Goal: Check status: Check status

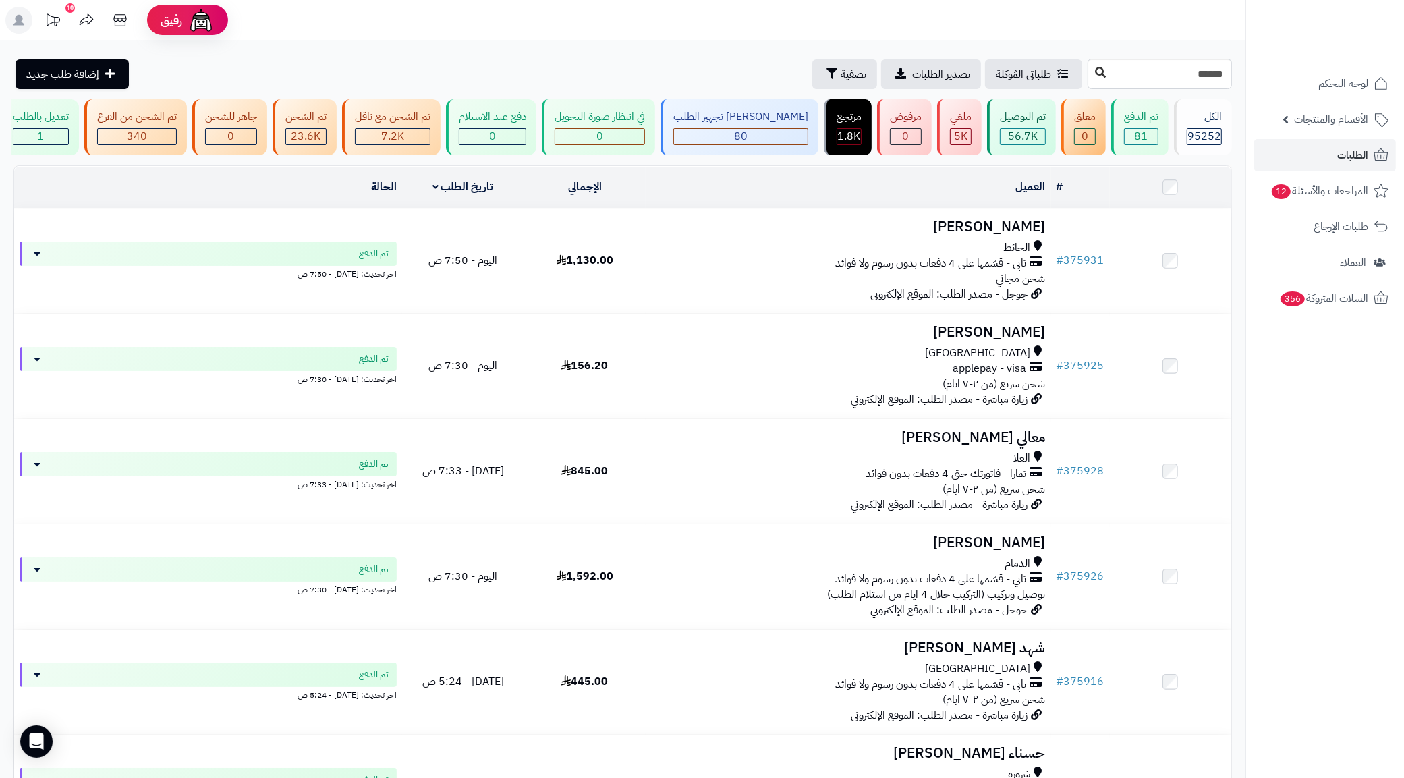
type input "******"
click at [1095, 68] on icon at bounding box center [1100, 72] width 11 height 11
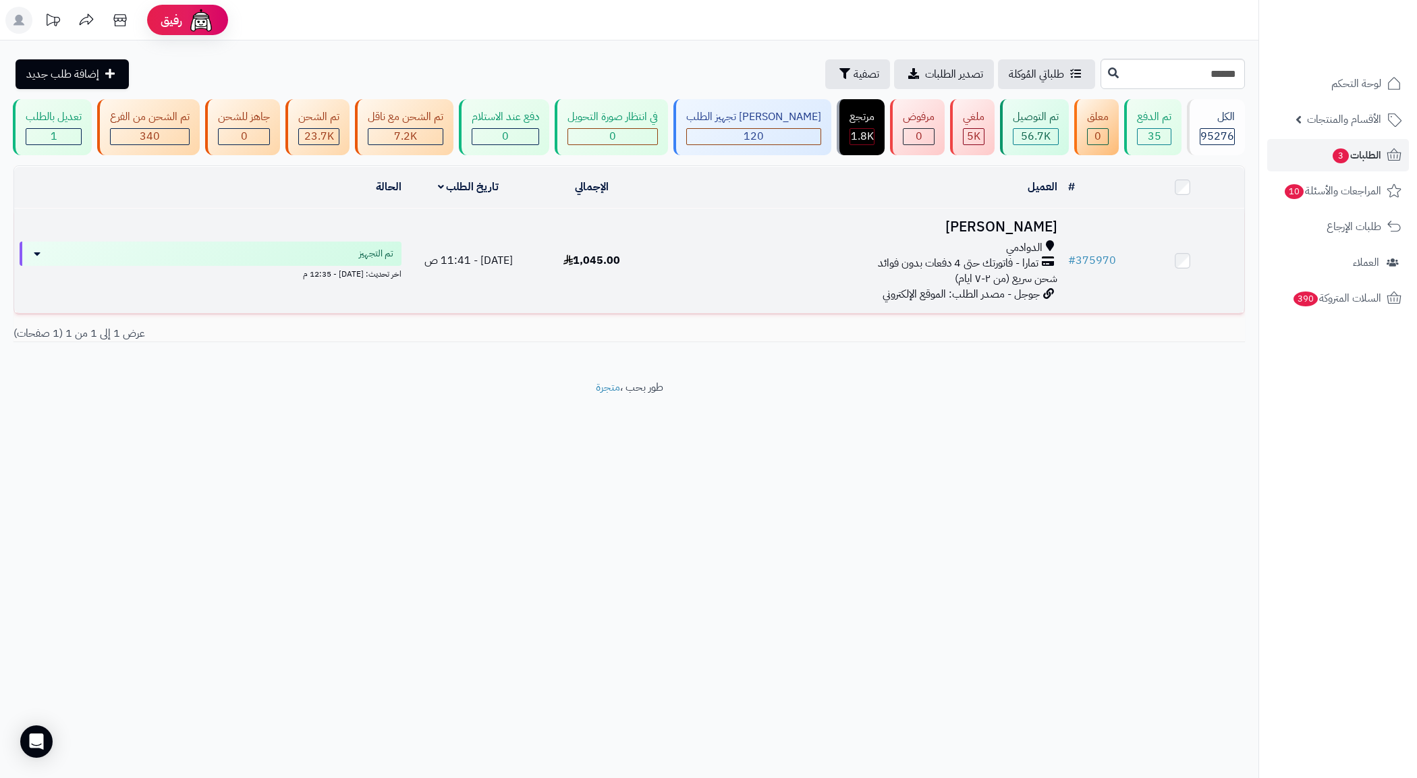
click at [1041, 256] on span "الدوادمي" at bounding box center [1024, 248] width 36 height 16
